Goal: Information Seeking & Learning: Learn about a topic

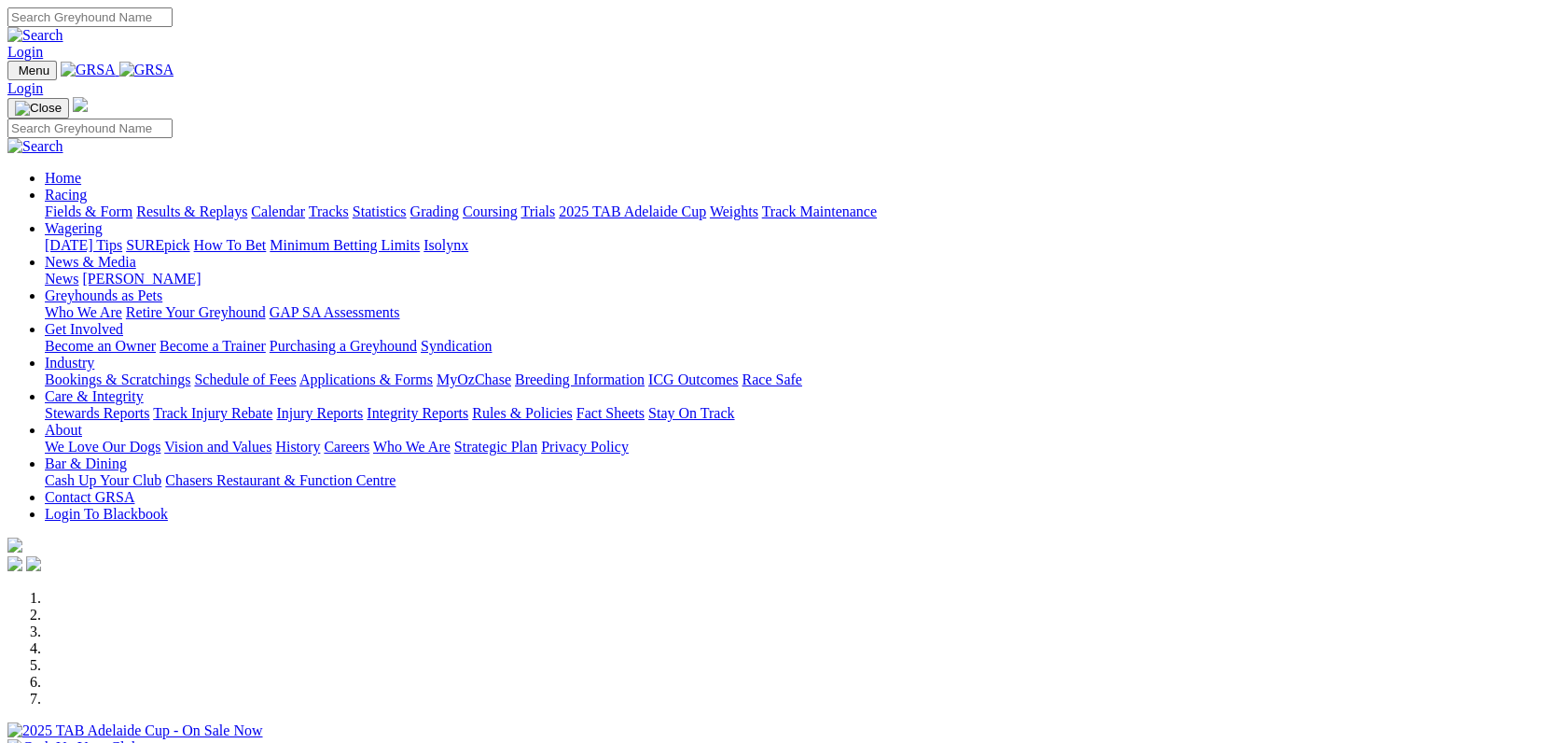
click at [87, 187] on link "Racing" at bounding box center [65, 194] width 42 height 16
click at [228, 204] on link "Results & Replays" at bounding box center [191, 211] width 111 height 16
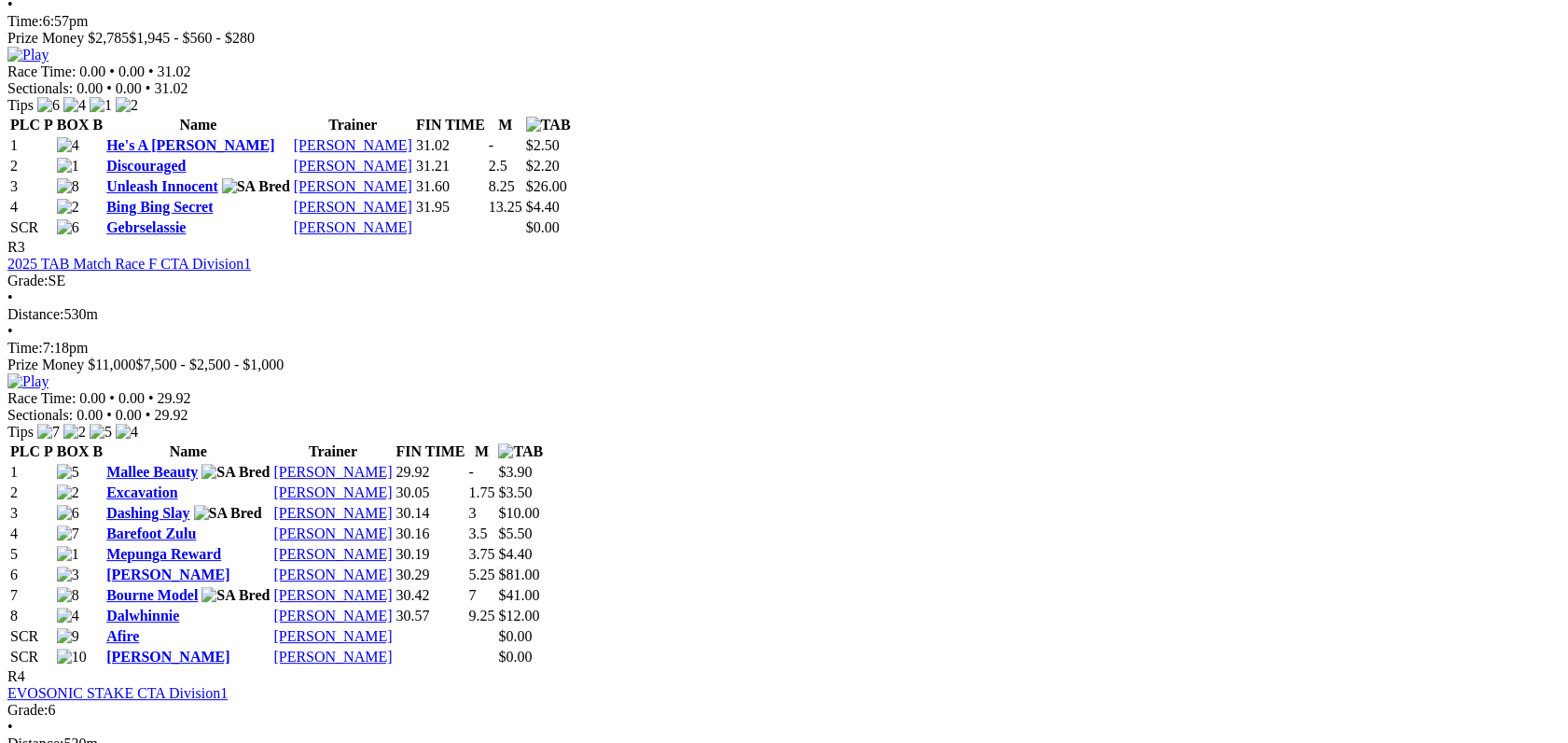
scroll to position [0, 0]
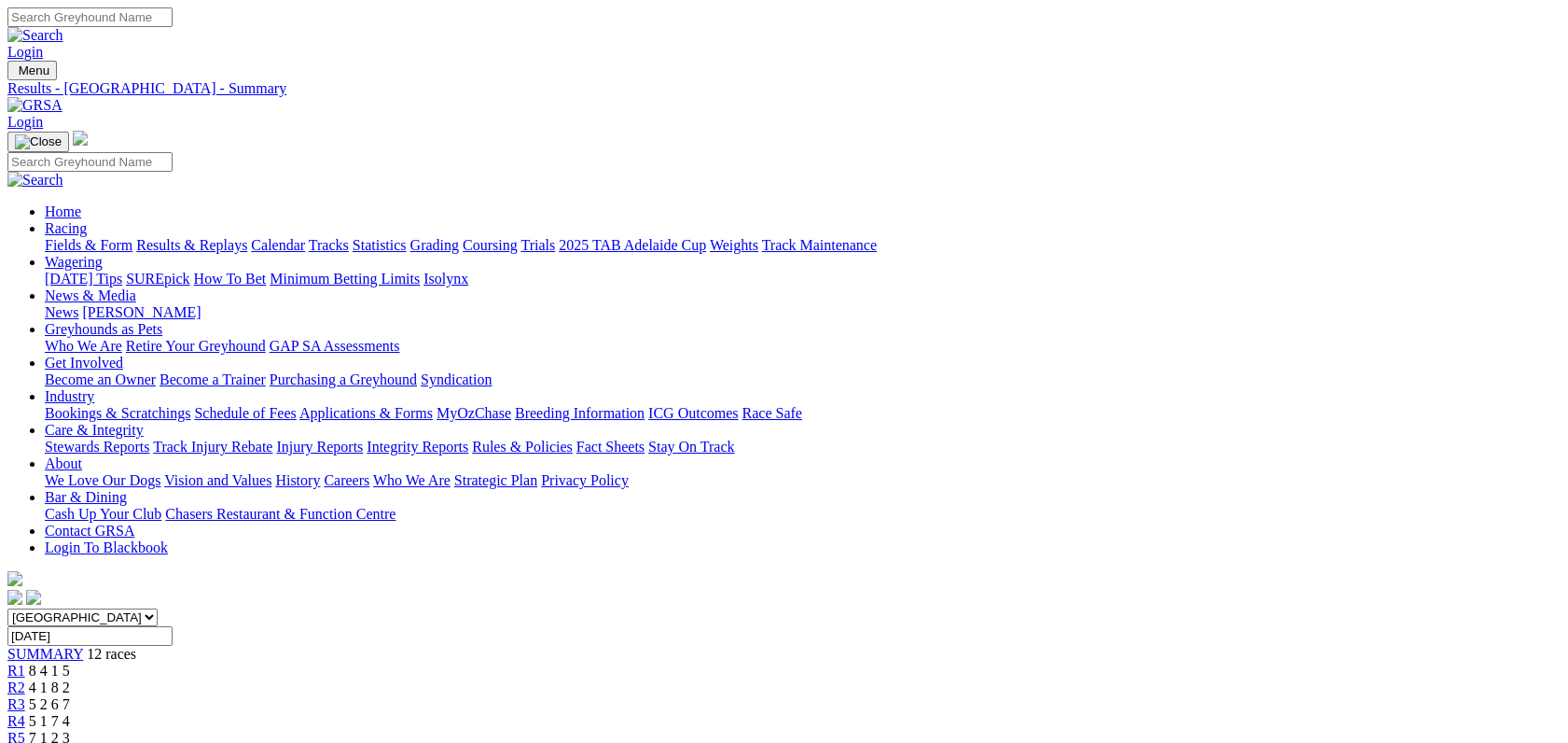
click at [468, 439] on link "Integrity Reports" at bounding box center [417, 446] width 101 height 16
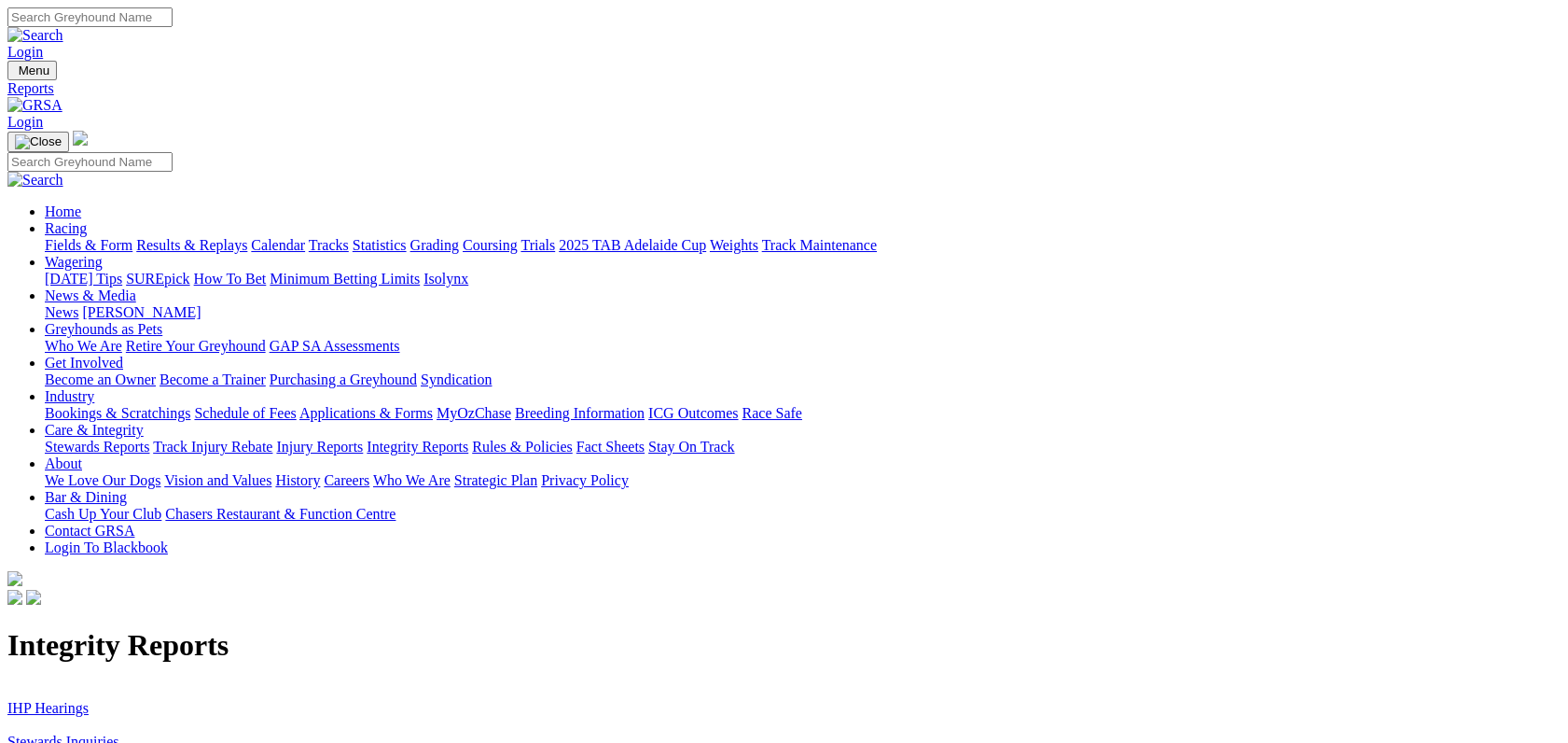
click at [89, 699] on link "IHP Hearings" at bounding box center [48, 707] width 81 height 16
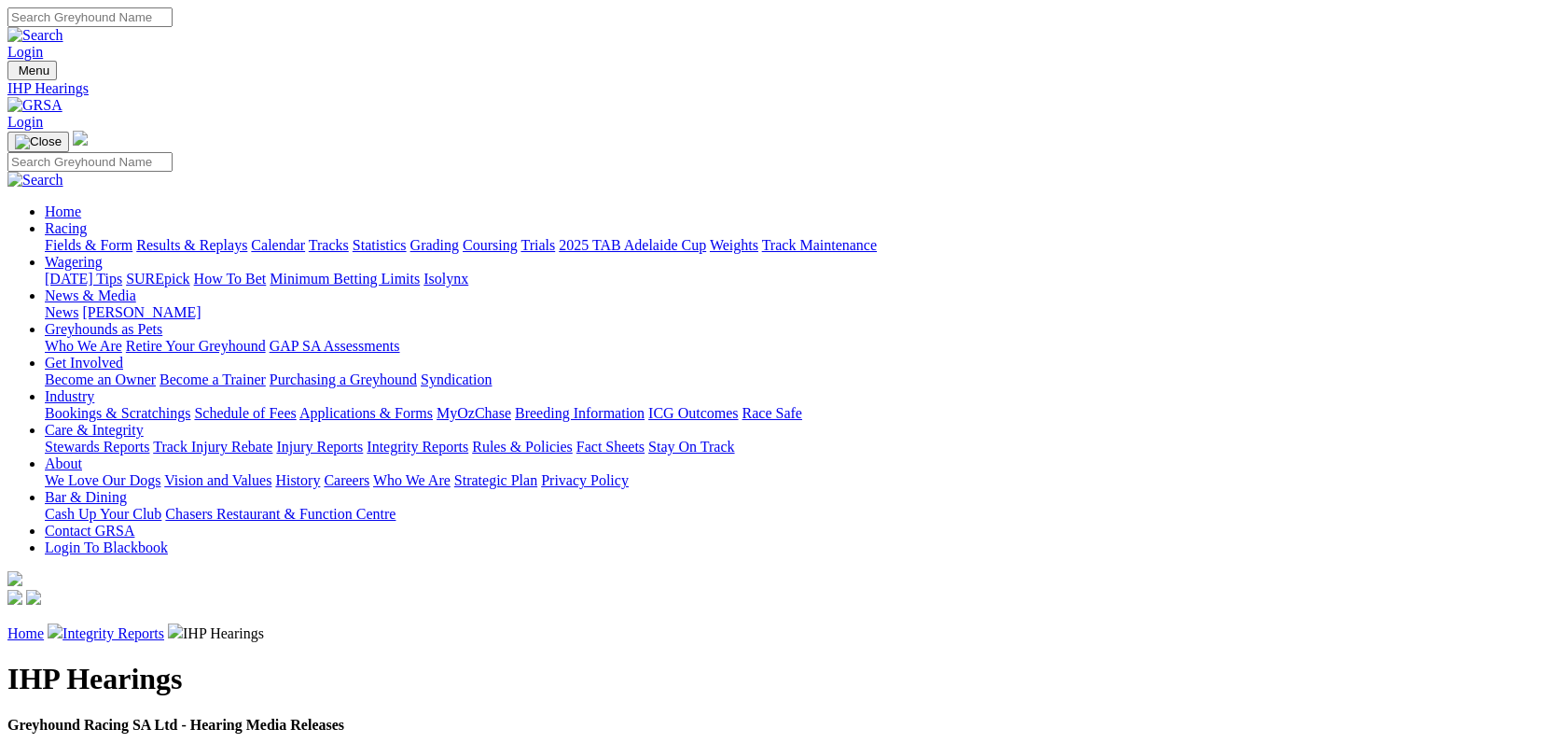
click at [468, 439] on link "Integrity Reports" at bounding box center [417, 446] width 101 height 16
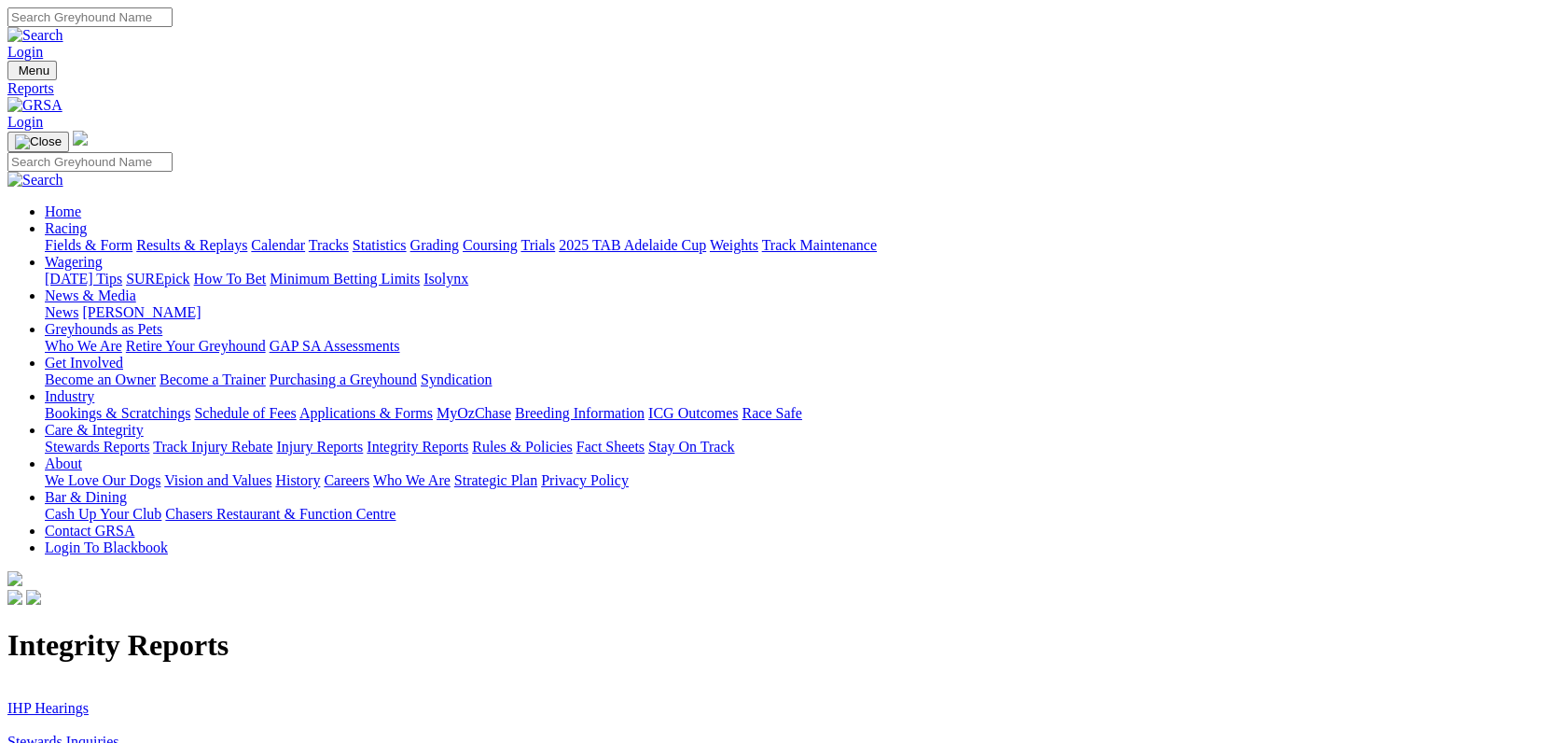
click at [119, 734] on link "Stewards Inquiries" at bounding box center [63, 741] width 112 height 16
